Goal: Transaction & Acquisition: Purchase product/service

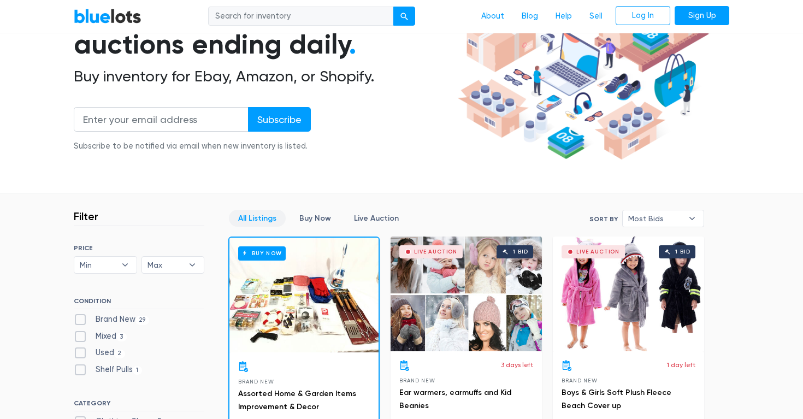
scroll to position [143, 0]
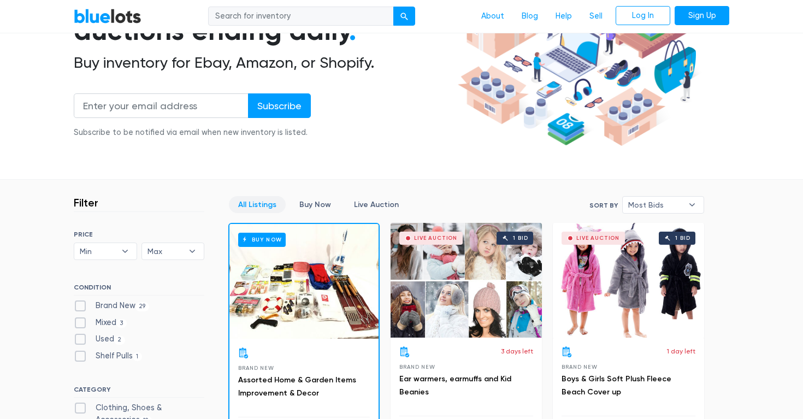
click at [198, 163] on section "Wholesale & liquidation auctions ending daily . Buy inventory for Ebay, Amazon,…" at bounding box center [401, 66] width 803 height 228
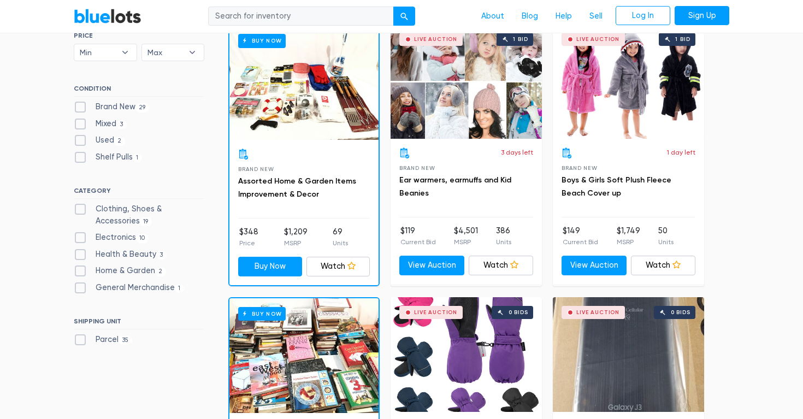
scroll to position [341, 0]
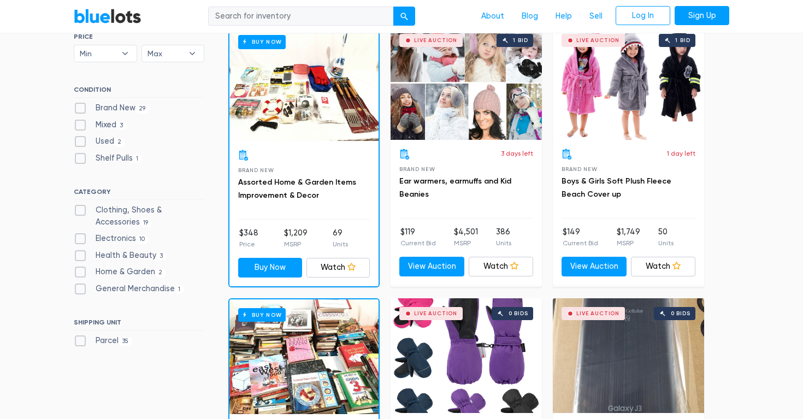
click at [78, 210] on label "Clothing, Shoes & Accessories 19" at bounding box center [139, 215] width 131 height 23
click at [78, 210] on Accessories"] "Clothing, Shoes & Accessories 19" at bounding box center [77, 207] width 7 height 7
checkbox Accessories"] "true"
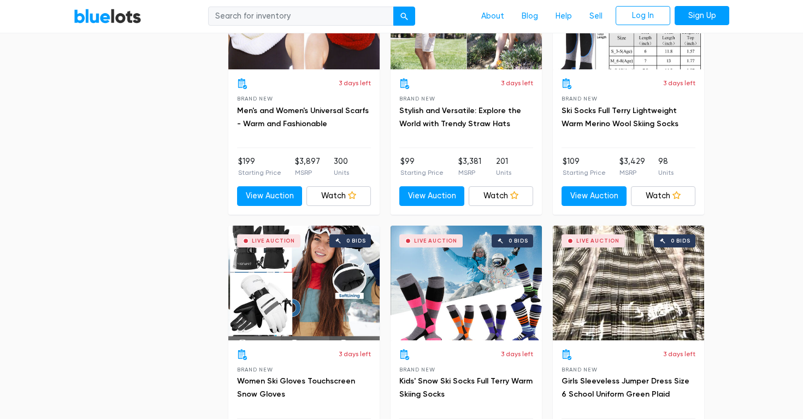
scroll to position [1228, 0]
